Goal: Information Seeking & Learning: Learn about a topic

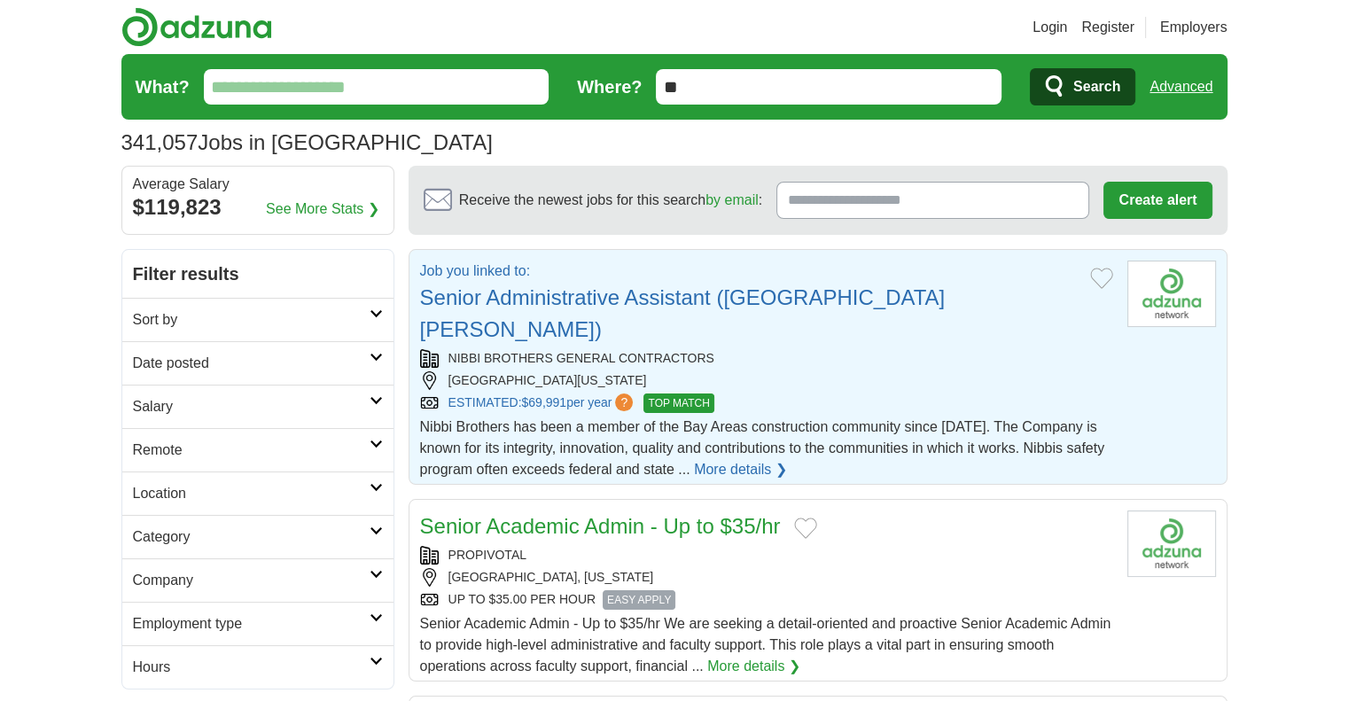
click at [729, 459] on link "More details ❯" at bounding box center [740, 469] width 93 height 21
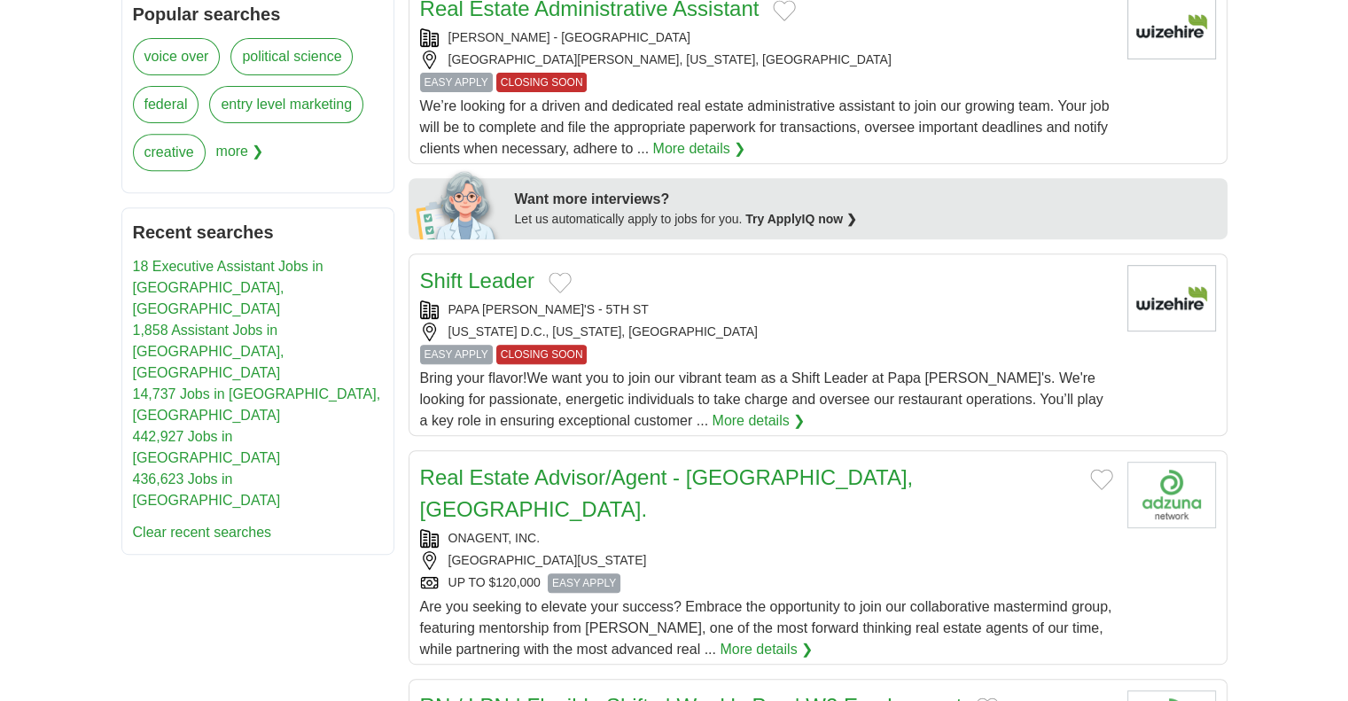
scroll to position [715, 0]
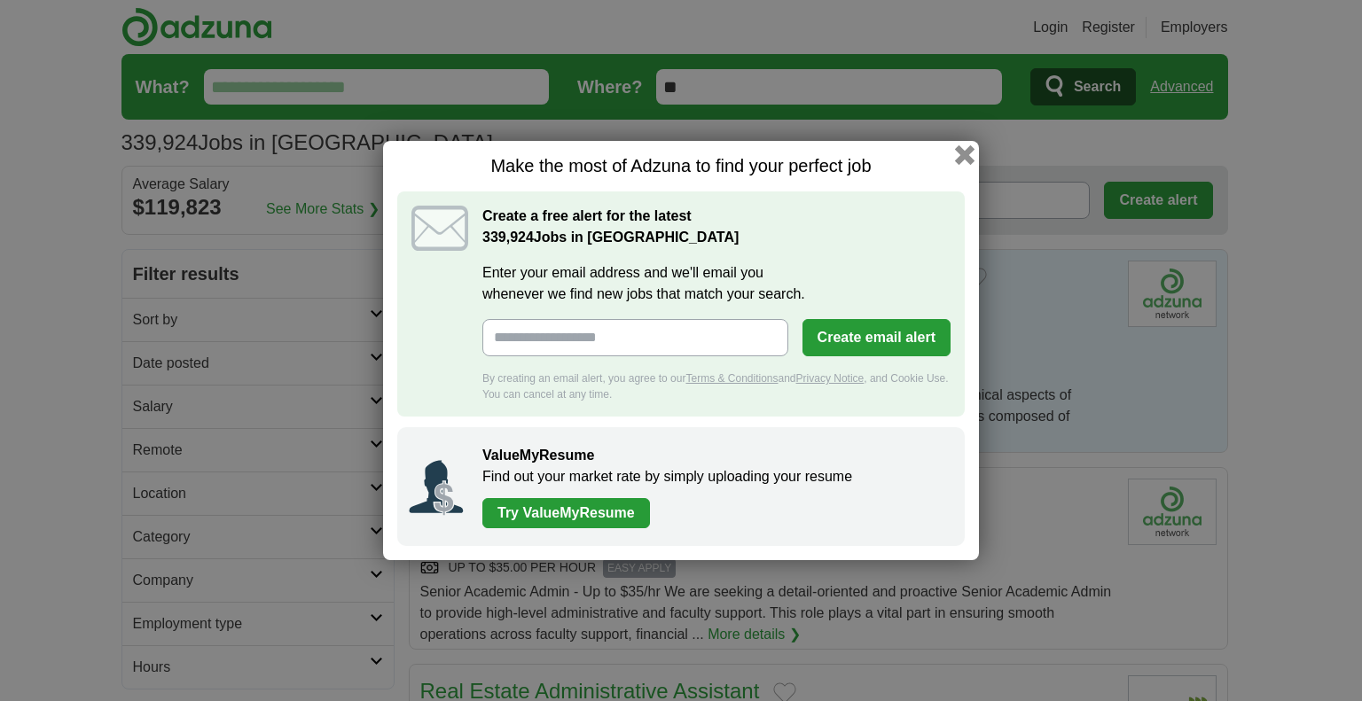
click at [958, 159] on button "button" at bounding box center [965, 155] width 20 height 20
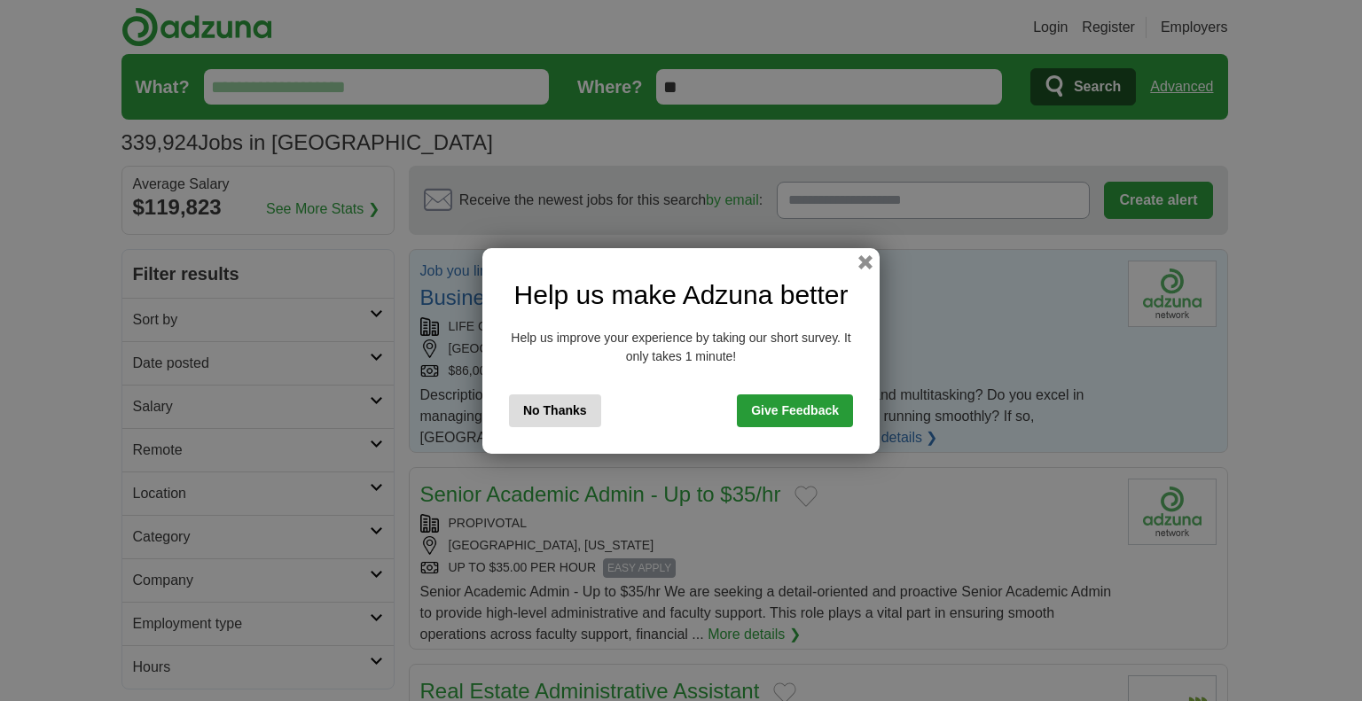
click at [551, 420] on button "No Thanks" at bounding box center [555, 411] width 92 height 33
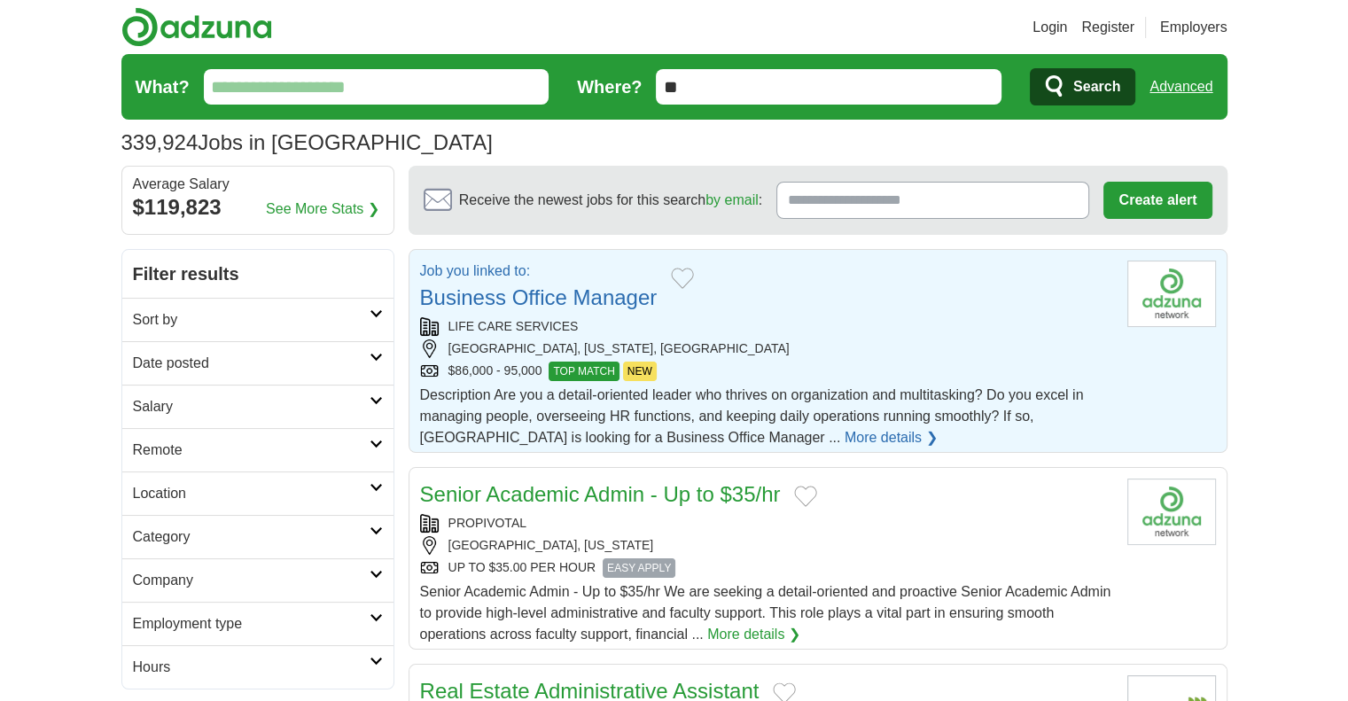
click at [767, 368] on div "$86,000 - 95,000 TOP MATCH NEW" at bounding box center [766, 372] width 693 height 20
